Goal: Information Seeking & Learning: Learn about a topic

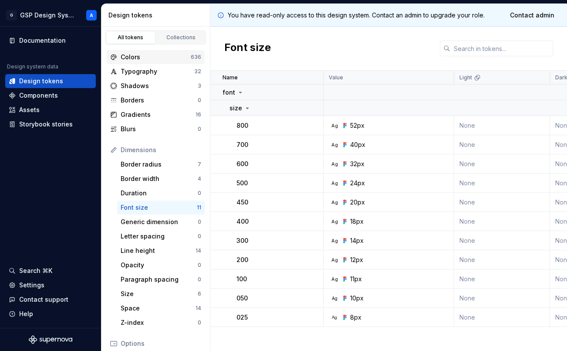
click at [149, 51] on div "Colors 636" at bounding box center [156, 57] width 98 height 14
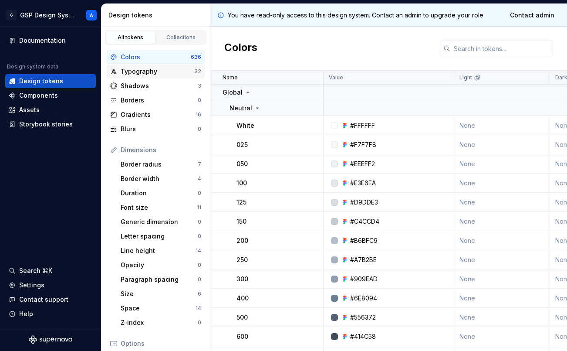
click at [146, 69] on div "Typography" at bounding box center [158, 71] width 74 height 9
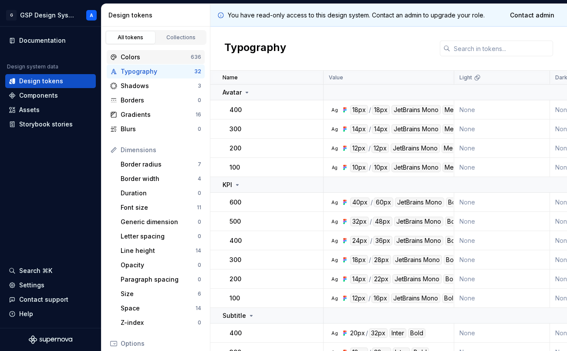
click at [154, 56] on div "Colors" at bounding box center [156, 57] width 70 height 9
click at [70, 179] on div "Documentation Design system data Design tokens Components Assets Storybook stor…" at bounding box center [50, 177] width 101 height 301
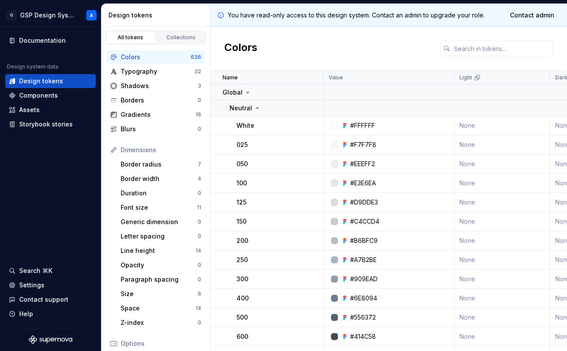
click at [251, 129] on p "White" at bounding box center [246, 125] width 18 height 9
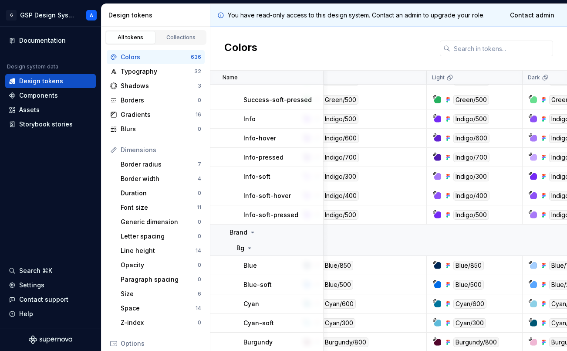
scroll to position [4881, 27]
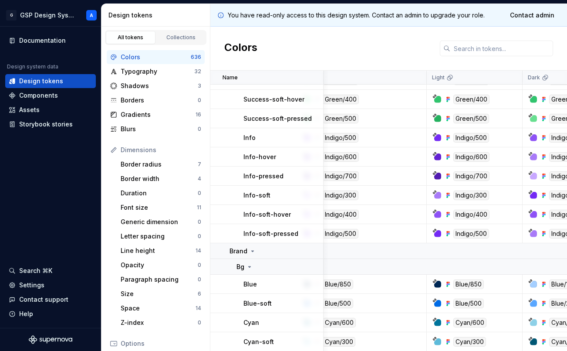
click at [268, 177] on p "Info-pressed" at bounding box center [264, 176] width 40 height 9
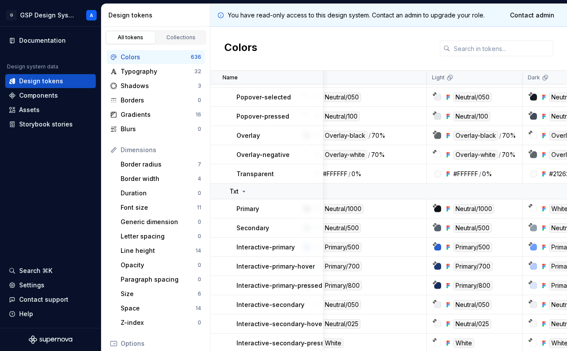
scroll to position [5753, 27]
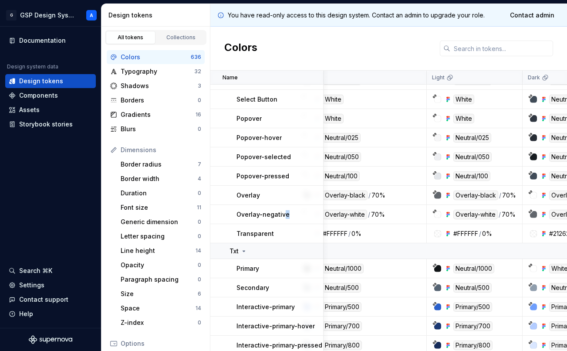
drag, startPoint x: 289, startPoint y: 216, endPoint x: 284, endPoint y: 214, distance: 5.0
click at [284, 214] on div "Overlay-negative" at bounding box center [280, 214] width 86 height 9
click at [300, 223] on td "Overlay-negative" at bounding box center [267, 214] width 113 height 19
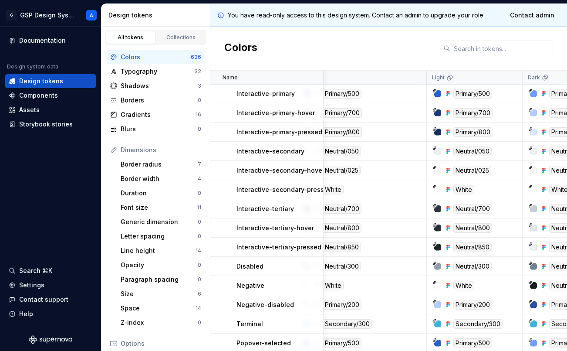
click at [236, 209] on td "Interactive-tertiary" at bounding box center [267, 208] width 113 height 19
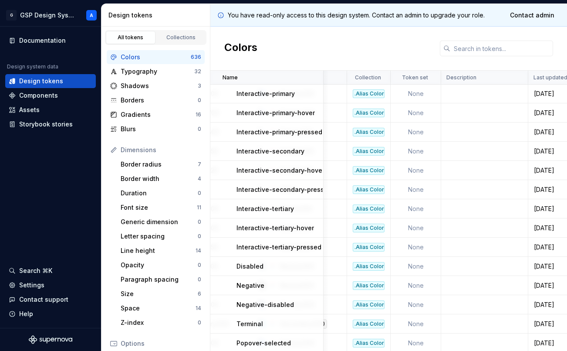
scroll to position [5966, 326]
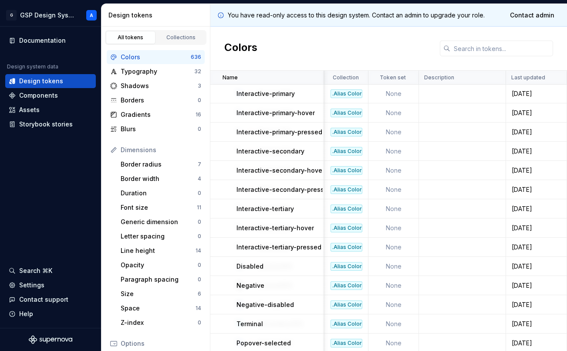
click at [224, 231] on td "Interactive-tertiary-hover" at bounding box center [267, 227] width 113 height 19
